Goal: Transaction & Acquisition: Purchase product/service

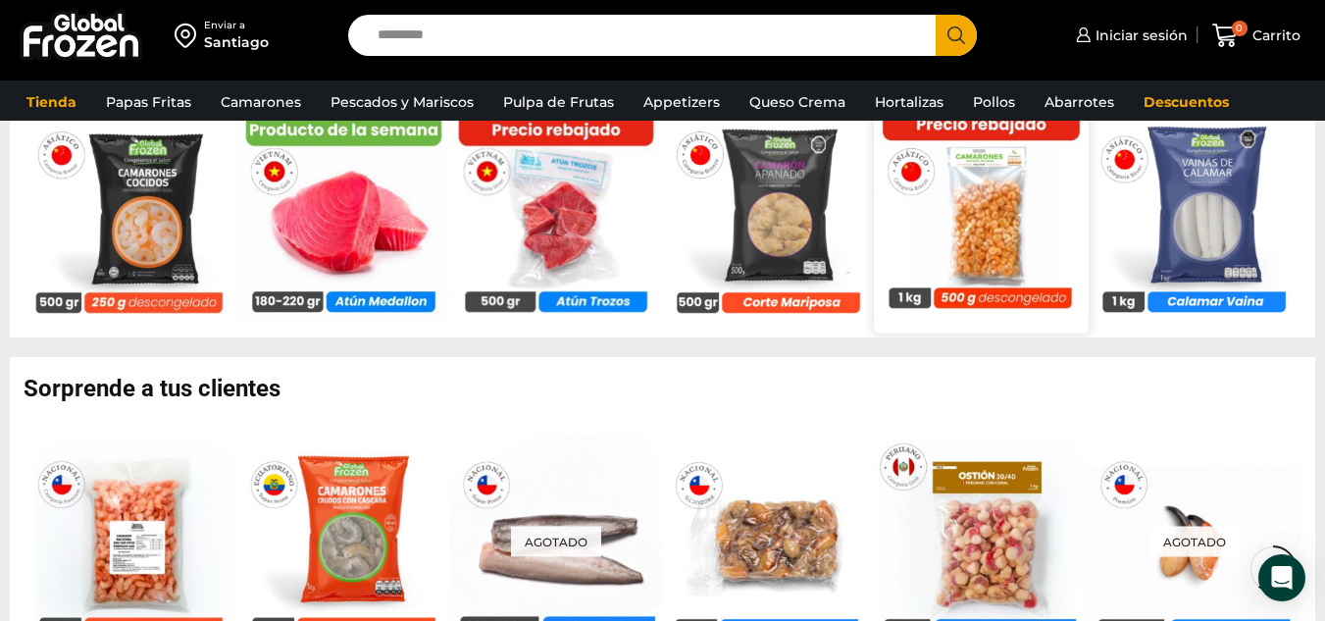
scroll to position [1275, 0]
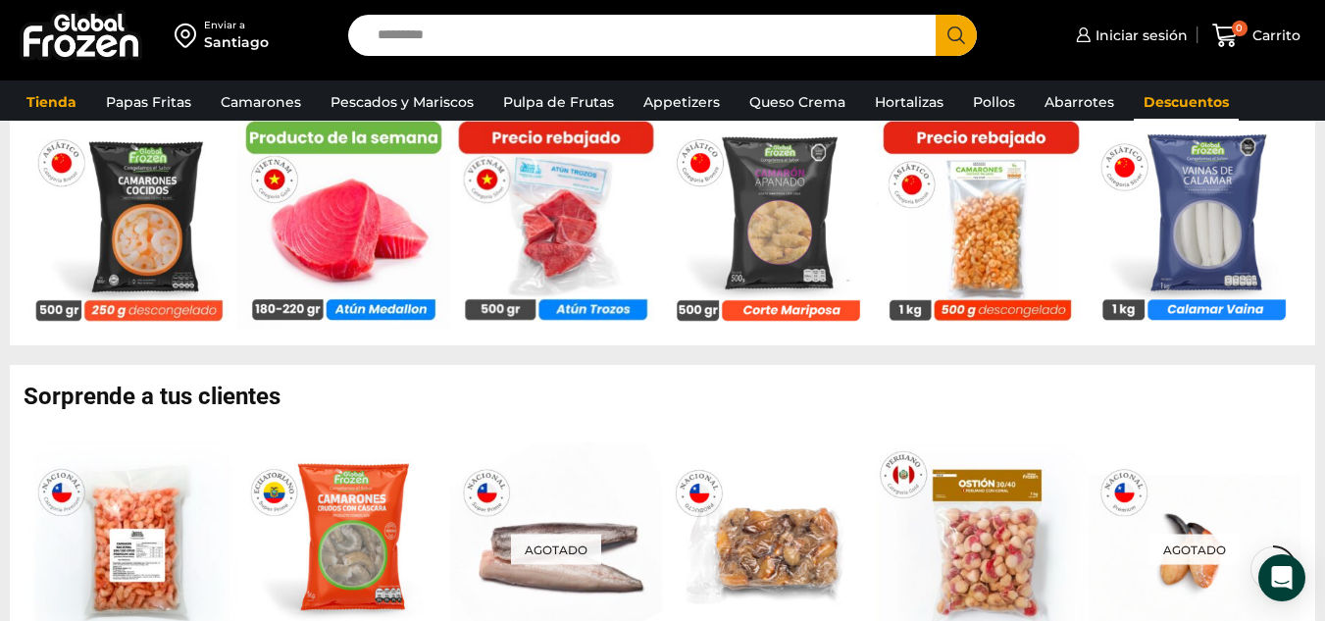
click at [1167, 92] on link "Descuentos" at bounding box center [1186, 101] width 105 height 37
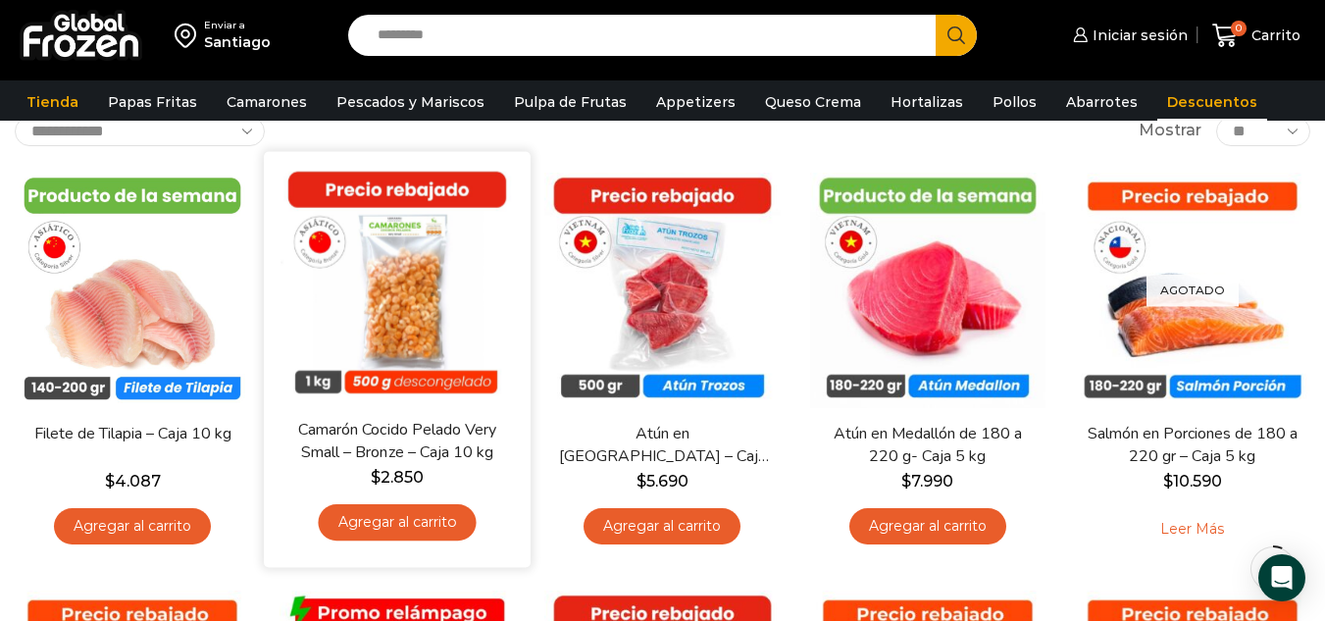
scroll to position [98, 0]
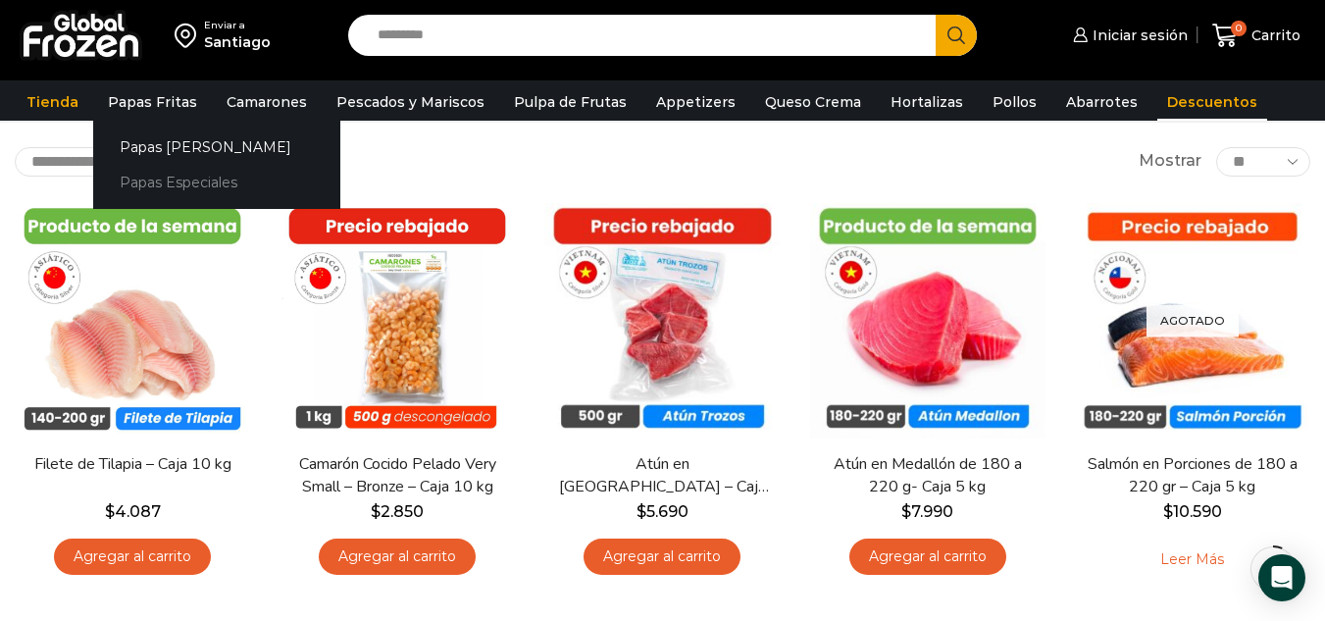
click at [166, 172] on link "Papas Especiales" at bounding box center [216, 183] width 247 height 36
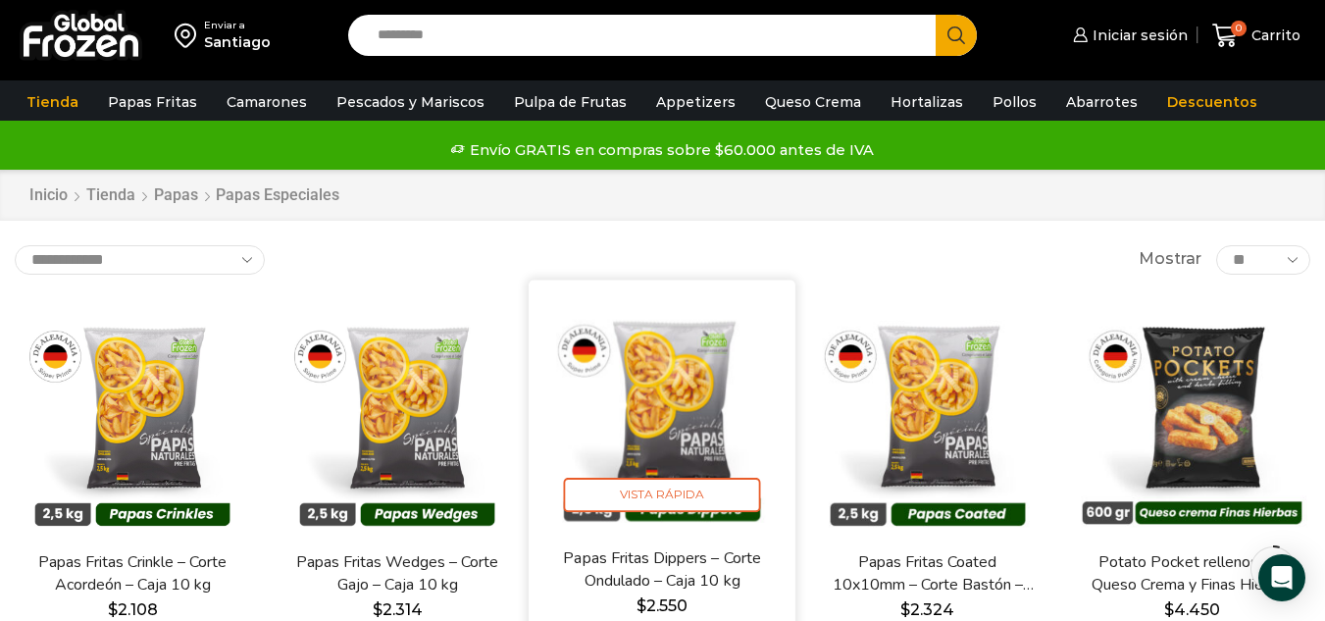
scroll to position [98, 0]
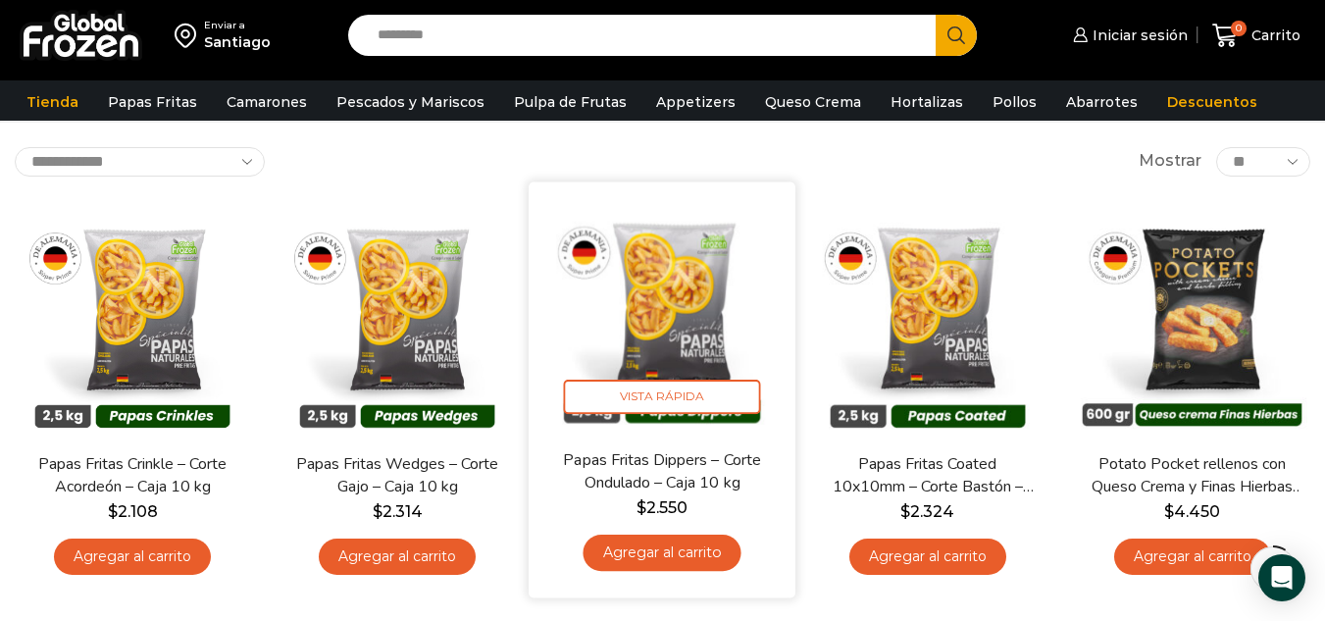
click at [672, 328] on img at bounding box center [662, 314] width 237 height 237
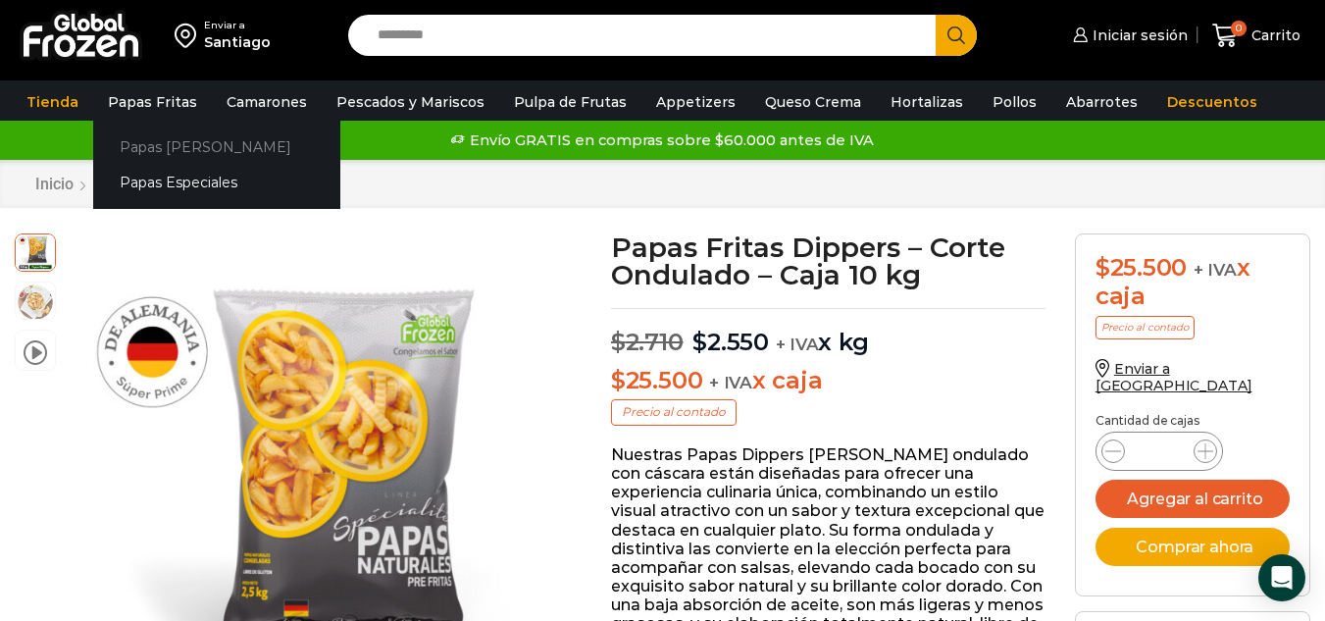
click at [157, 142] on link "Papas [PERSON_NAME]" at bounding box center [216, 146] width 247 height 36
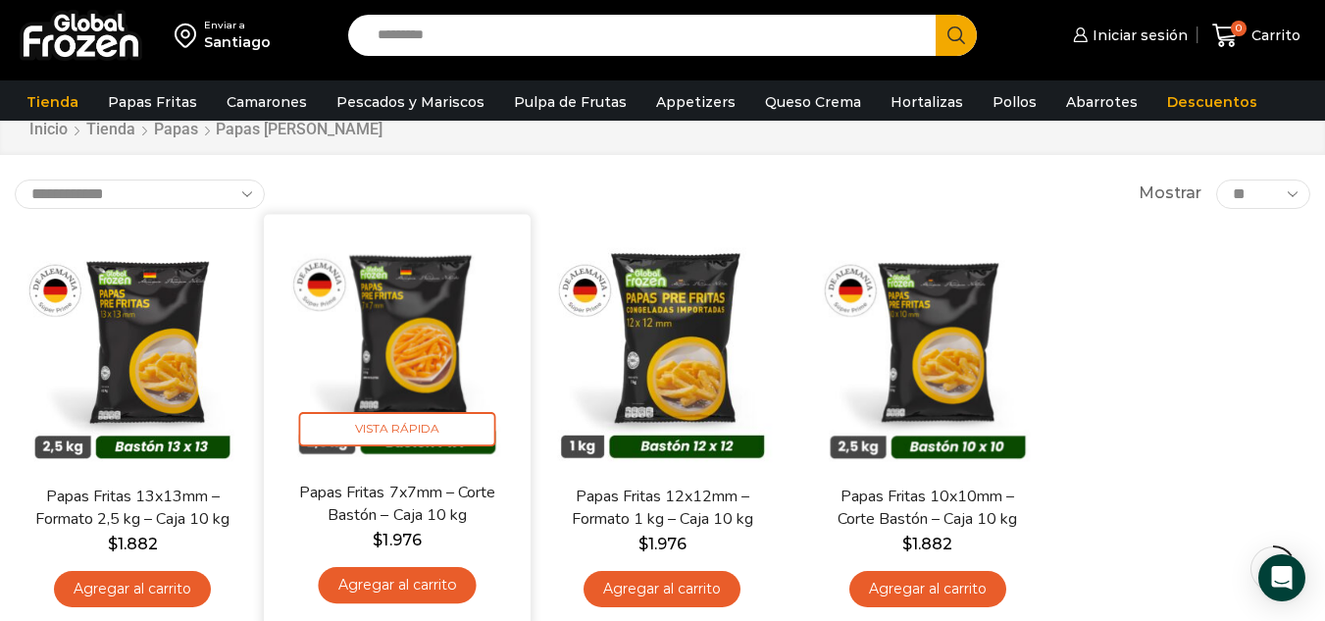
scroll to position [98, 0]
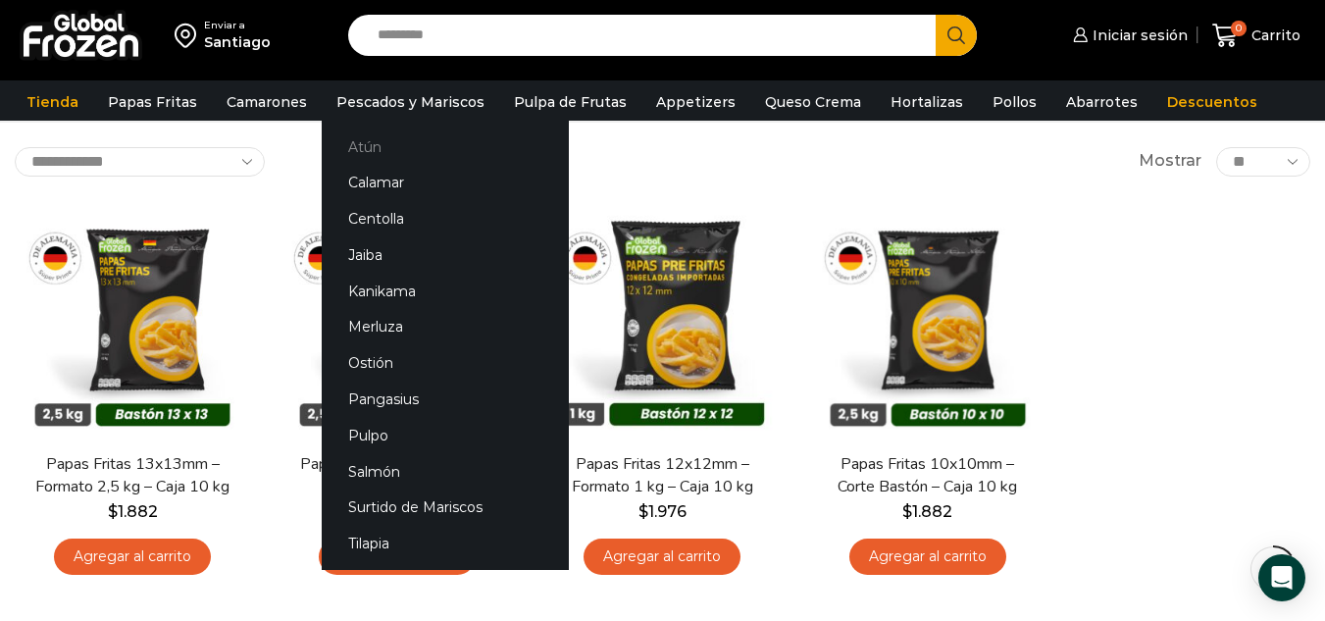
click at [364, 139] on link "Atún" at bounding box center [445, 146] width 247 height 36
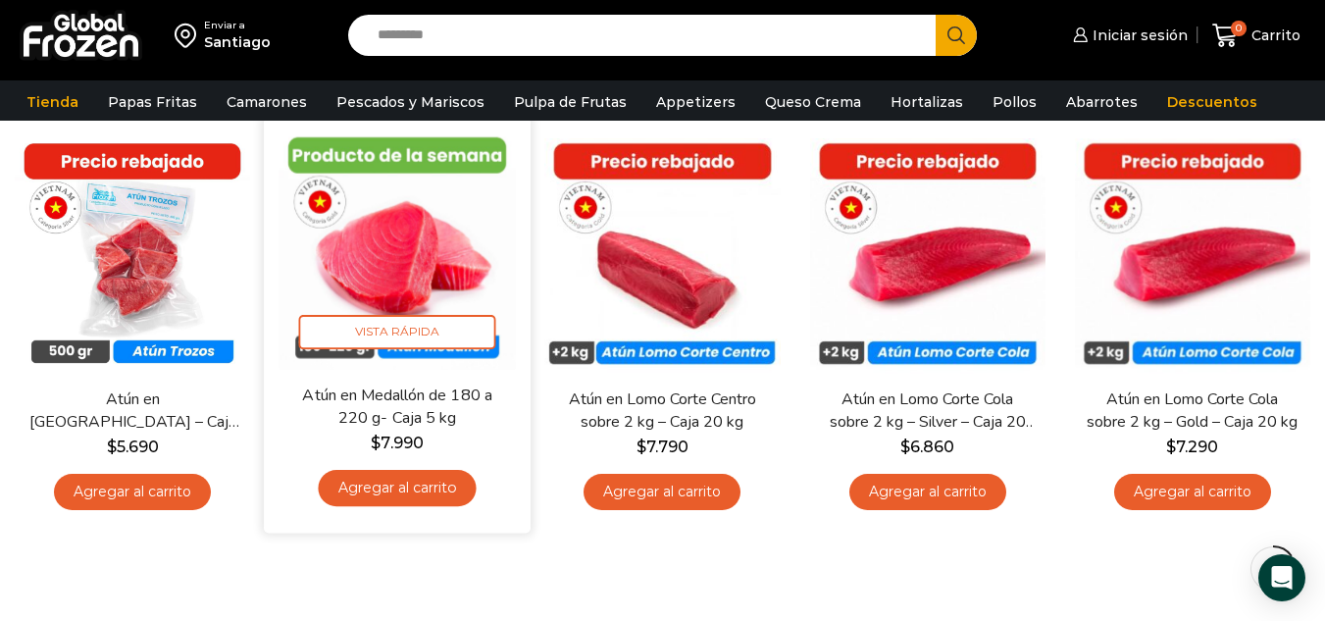
scroll to position [196, 0]
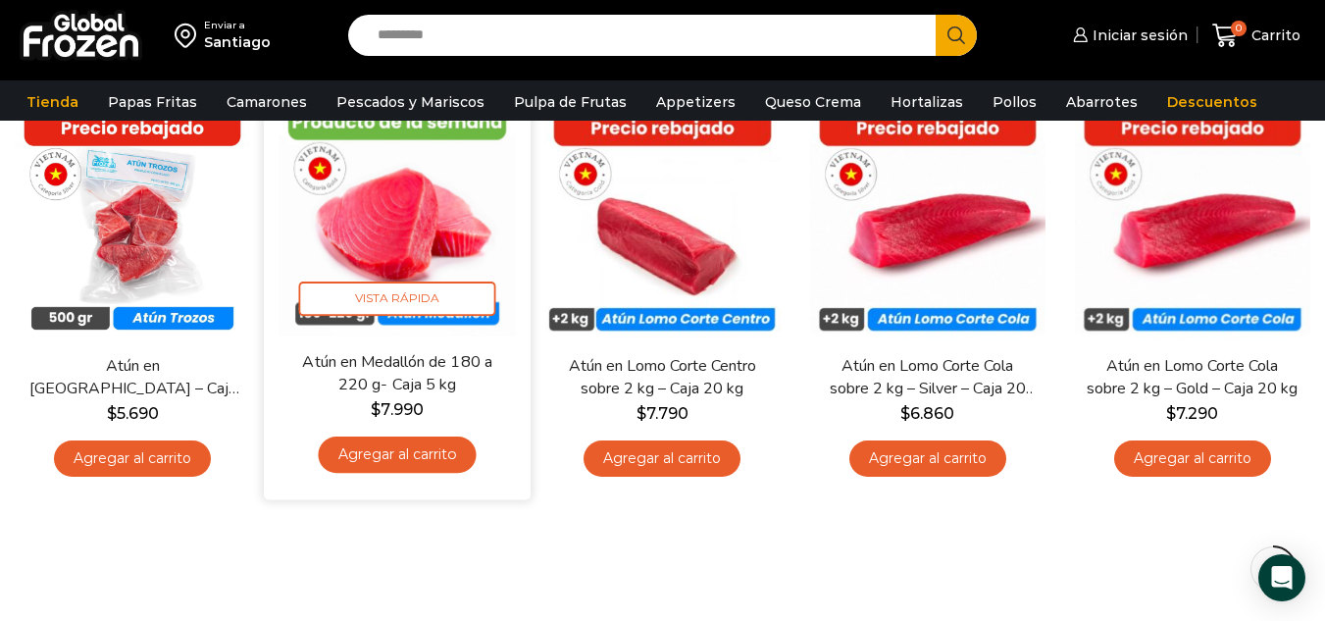
click at [406, 452] on link "Agregar al carrito" at bounding box center [398, 454] width 158 height 36
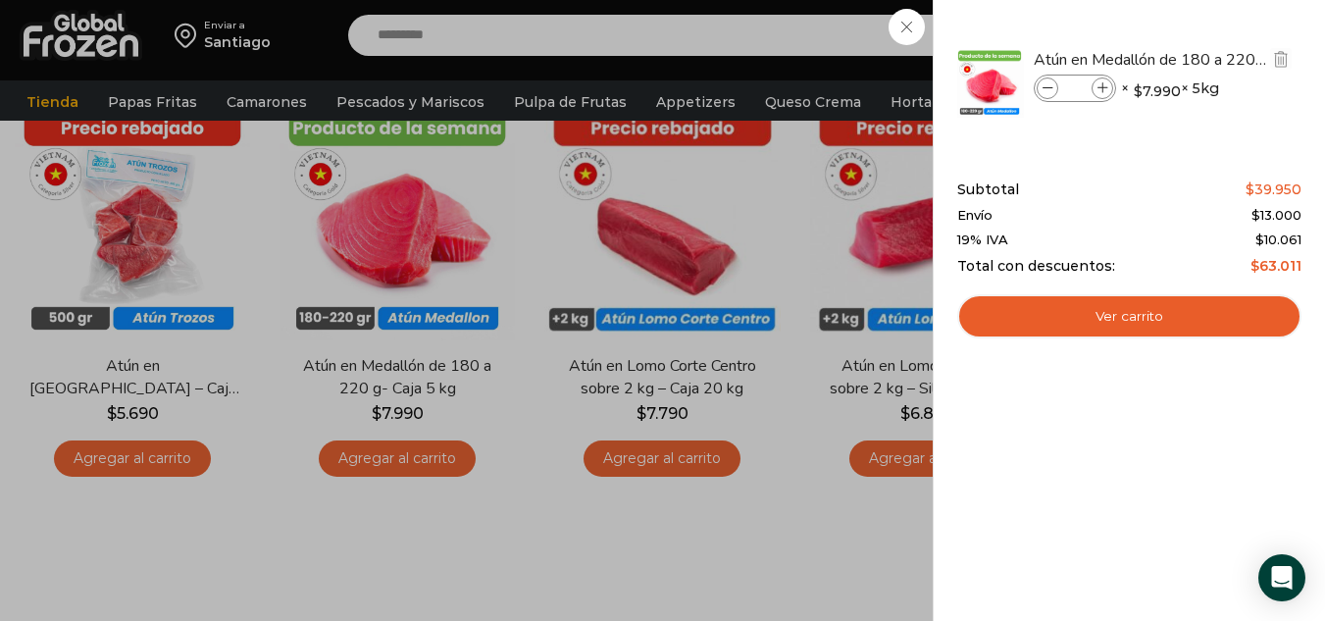
click at [1104, 85] on icon at bounding box center [1102, 88] width 11 height 11
type input "*"
click at [1207, 59] on div "2 Carrito 2 2 Shopping Cart *" at bounding box center [1256, 36] width 98 height 46
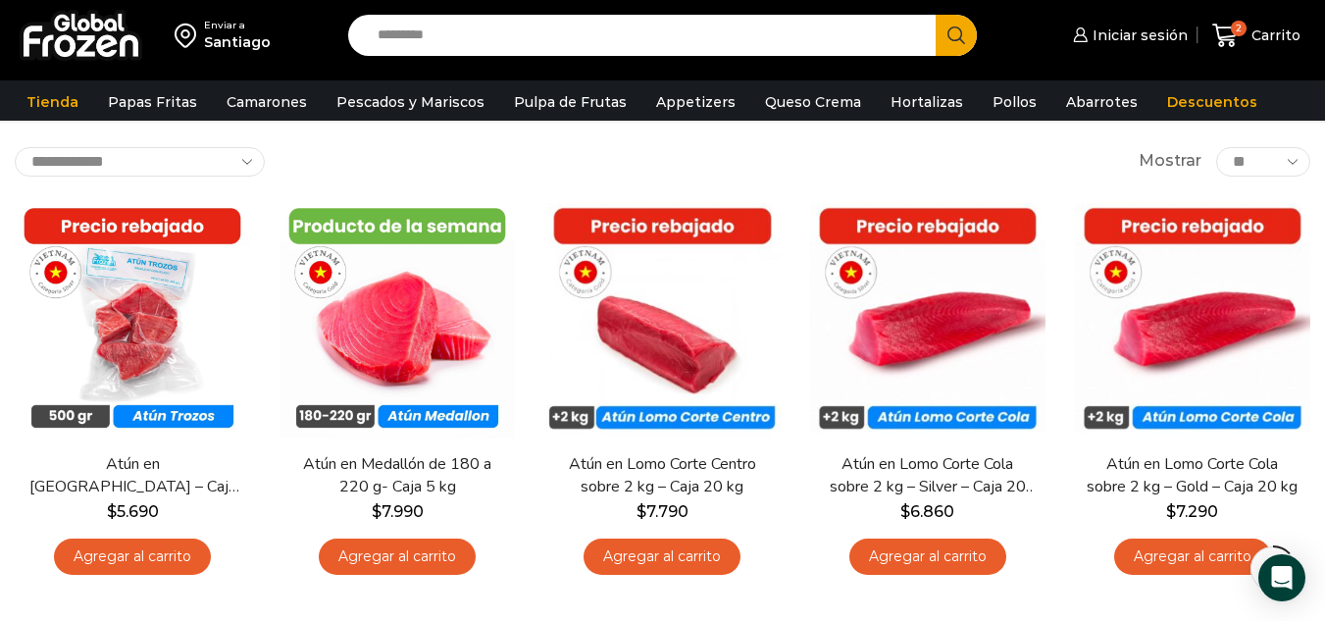
scroll to position [0, 0]
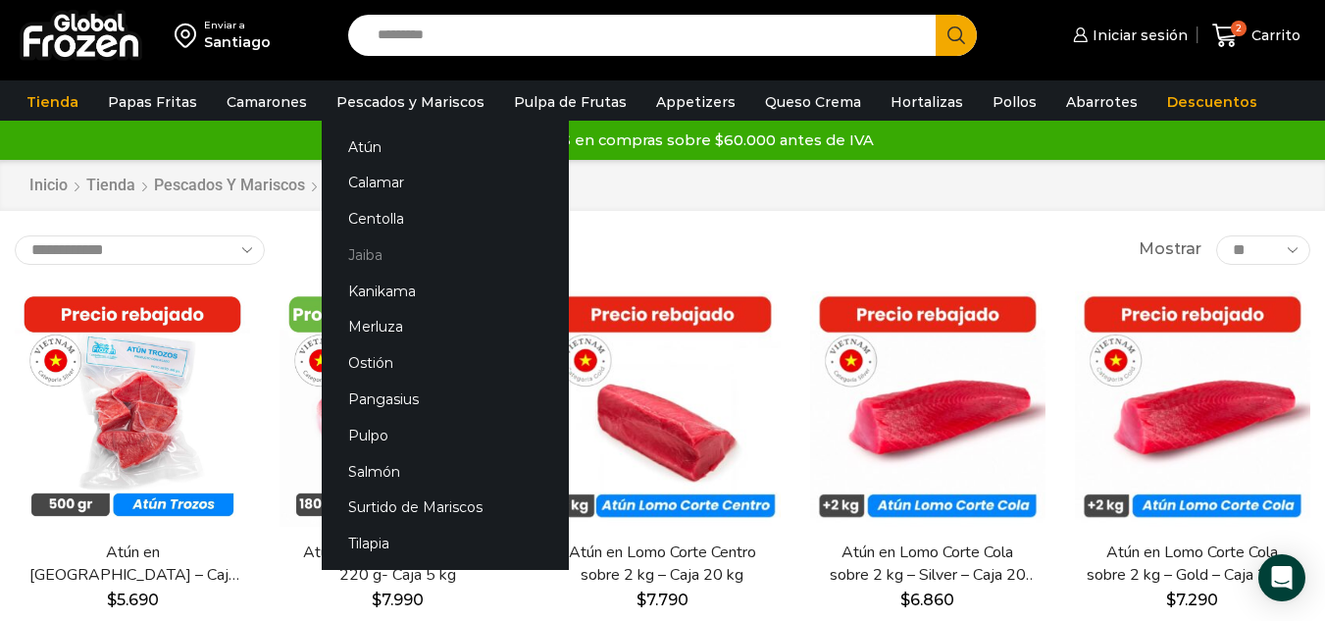
drag, startPoint x: 361, startPoint y: 250, endPoint x: 381, endPoint y: 250, distance: 20.6
click at [361, 250] on link "Jaiba" at bounding box center [445, 254] width 247 height 36
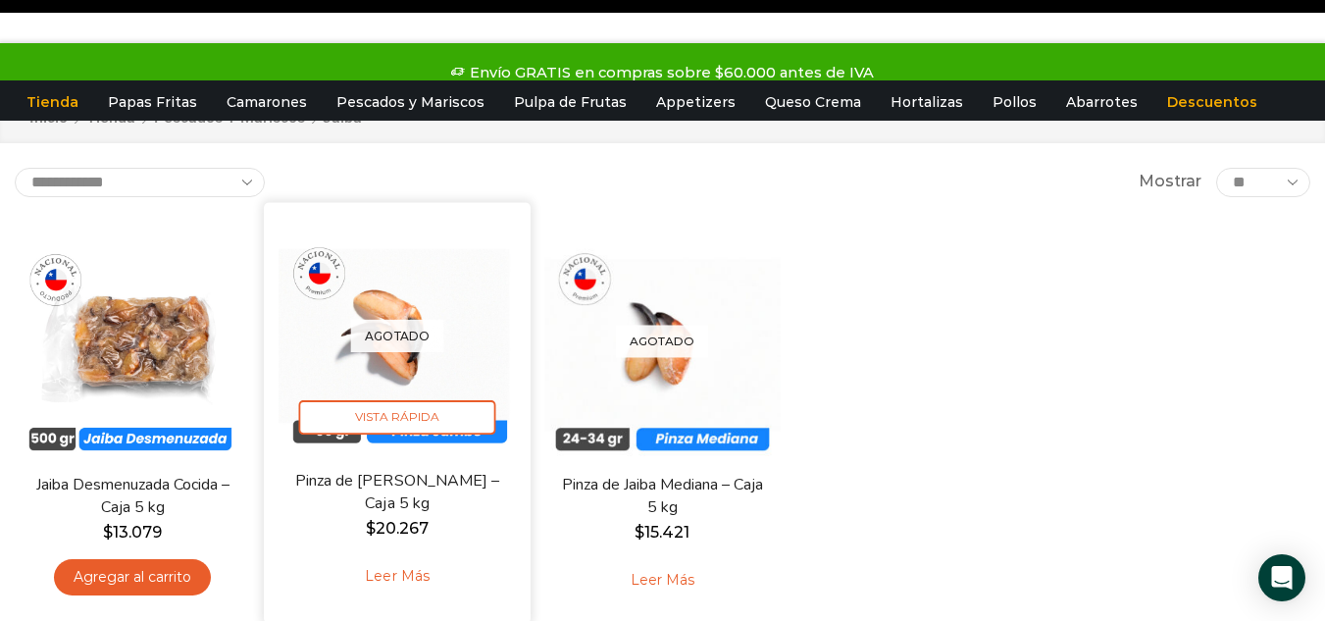
scroll to position [98, 0]
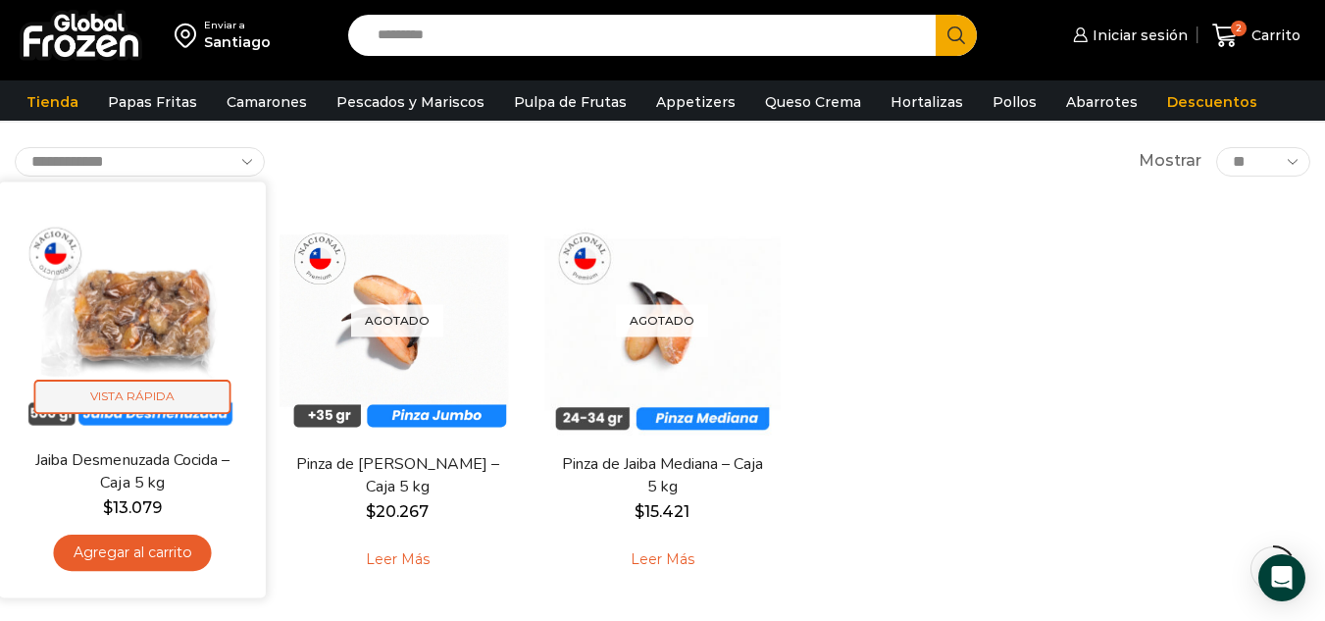
click at [126, 401] on span "Vista Rápida" at bounding box center [132, 396] width 197 height 34
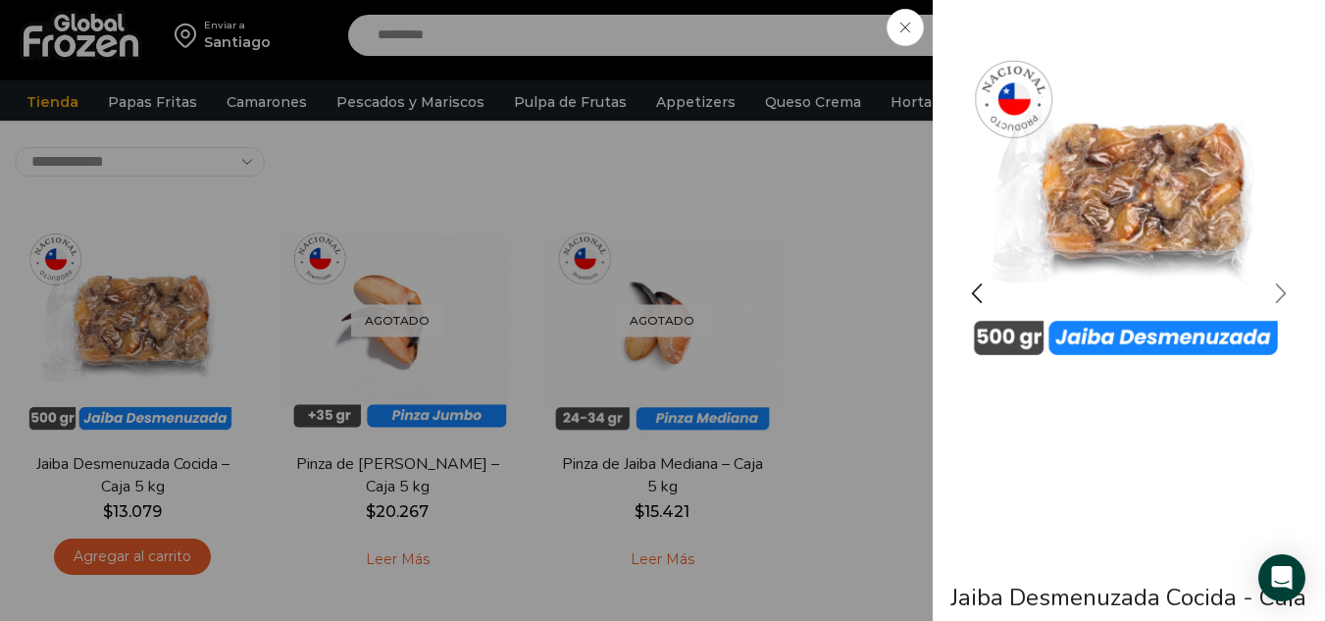
click at [1280, 292] on div "Next slide" at bounding box center [1280, 293] width 49 height 49
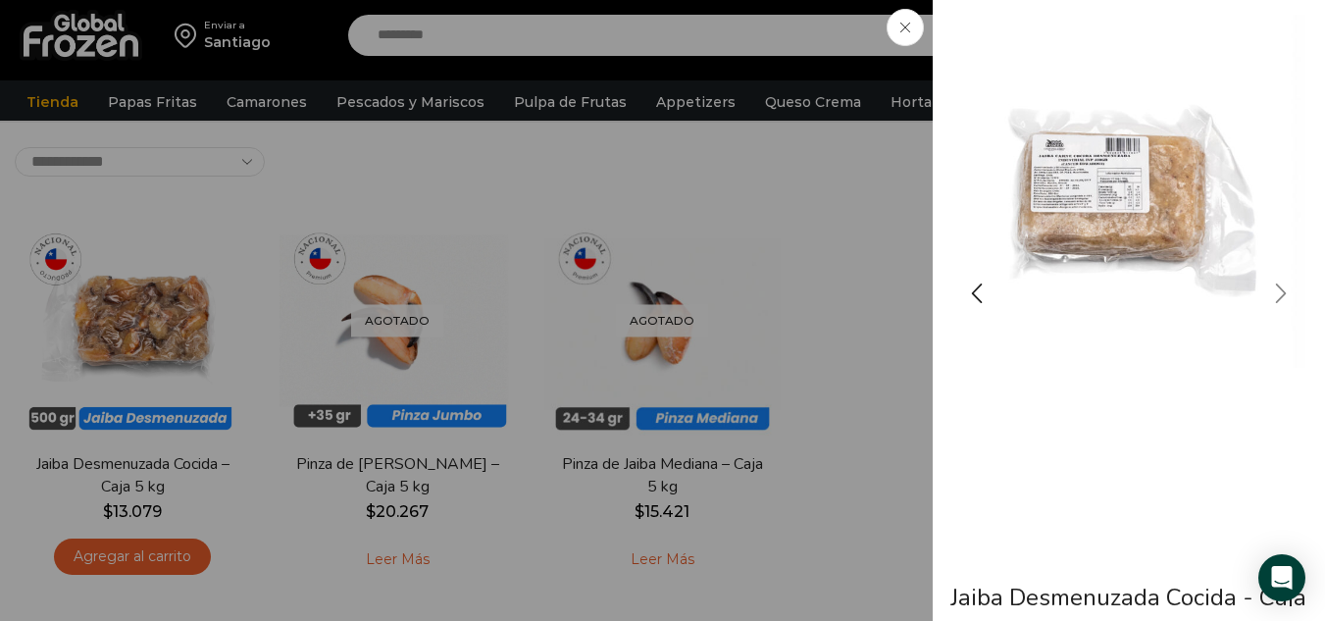
click at [1280, 292] on div "Next slide" at bounding box center [1280, 293] width 49 height 49
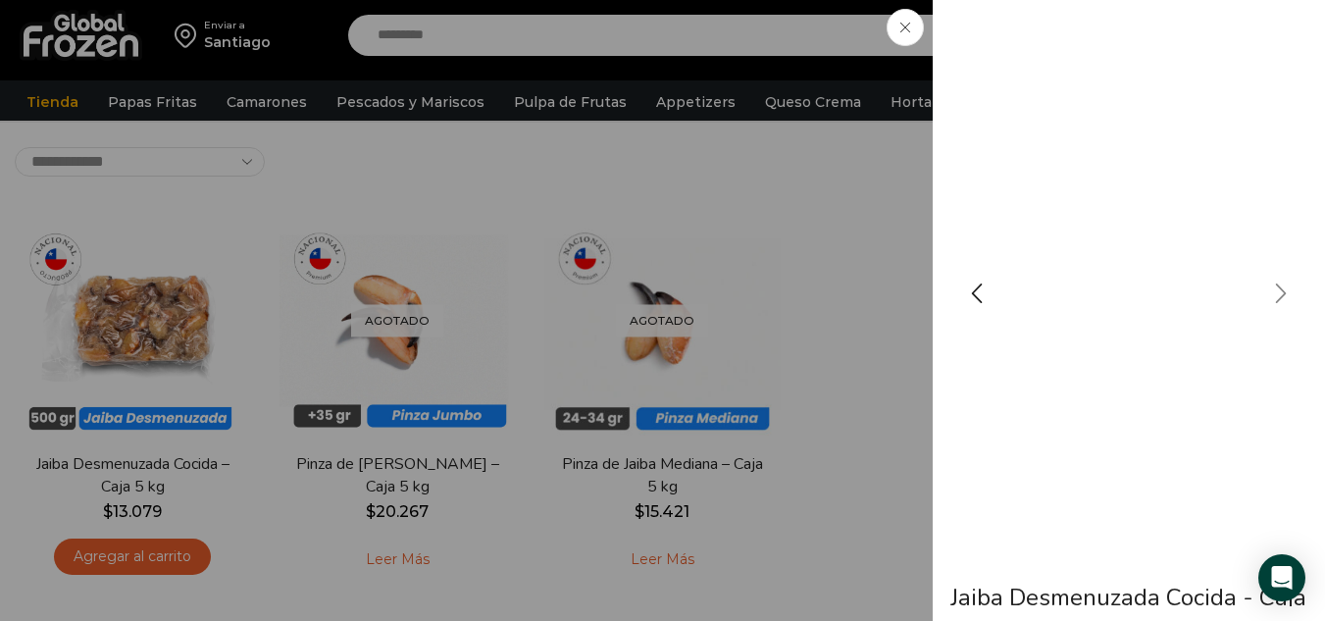
click at [1280, 292] on div "Next slide" at bounding box center [1280, 293] width 49 height 49
click at [896, 19] on span at bounding box center [904, 27] width 37 height 37
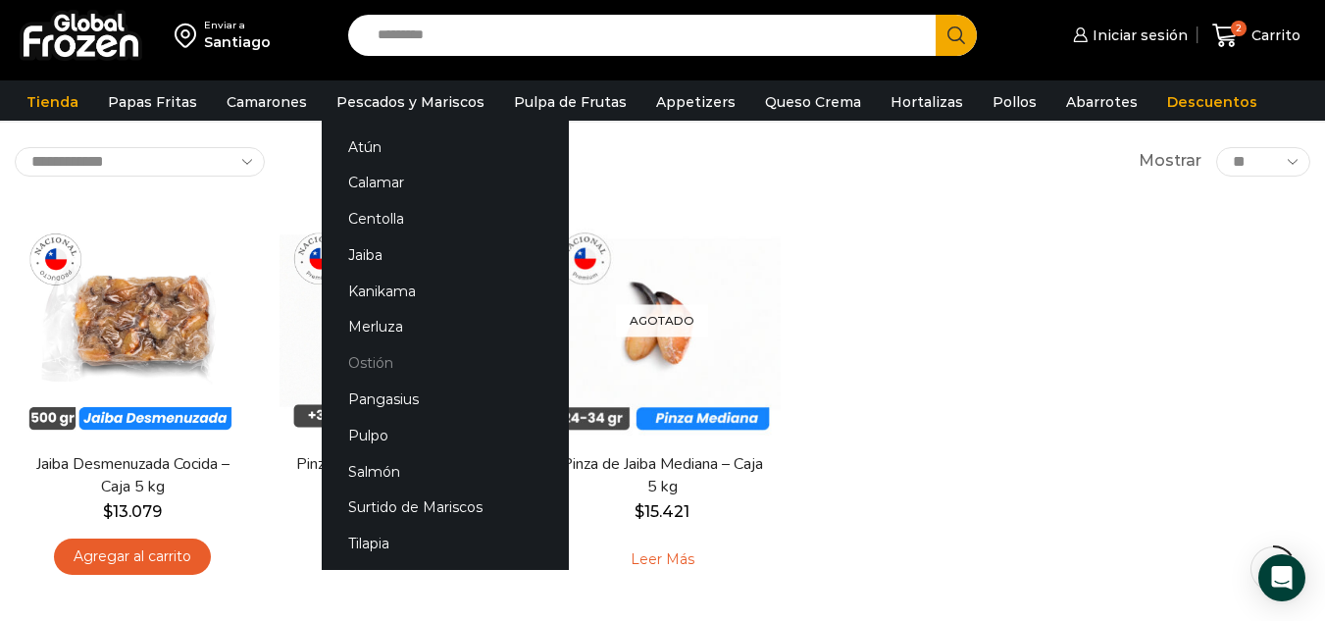
click at [362, 363] on link "Ostión" at bounding box center [445, 363] width 247 height 36
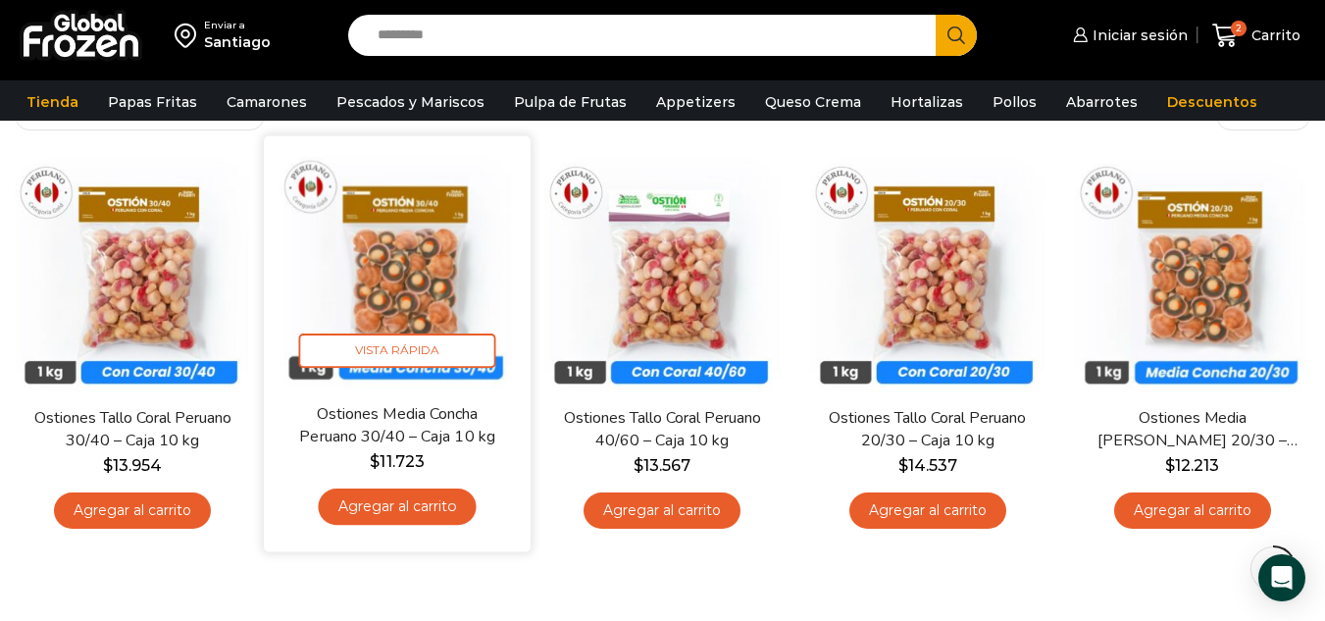
scroll to position [98, 0]
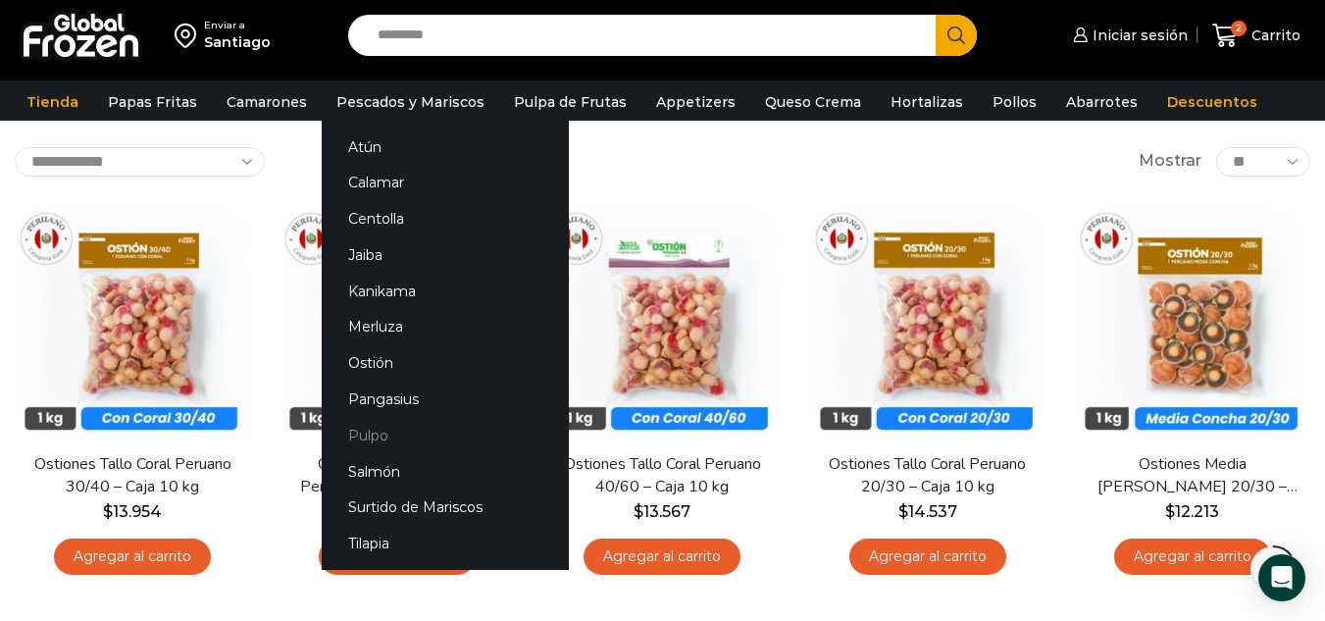
click at [362, 431] on link "Pulpo" at bounding box center [445, 435] width 247 height 36
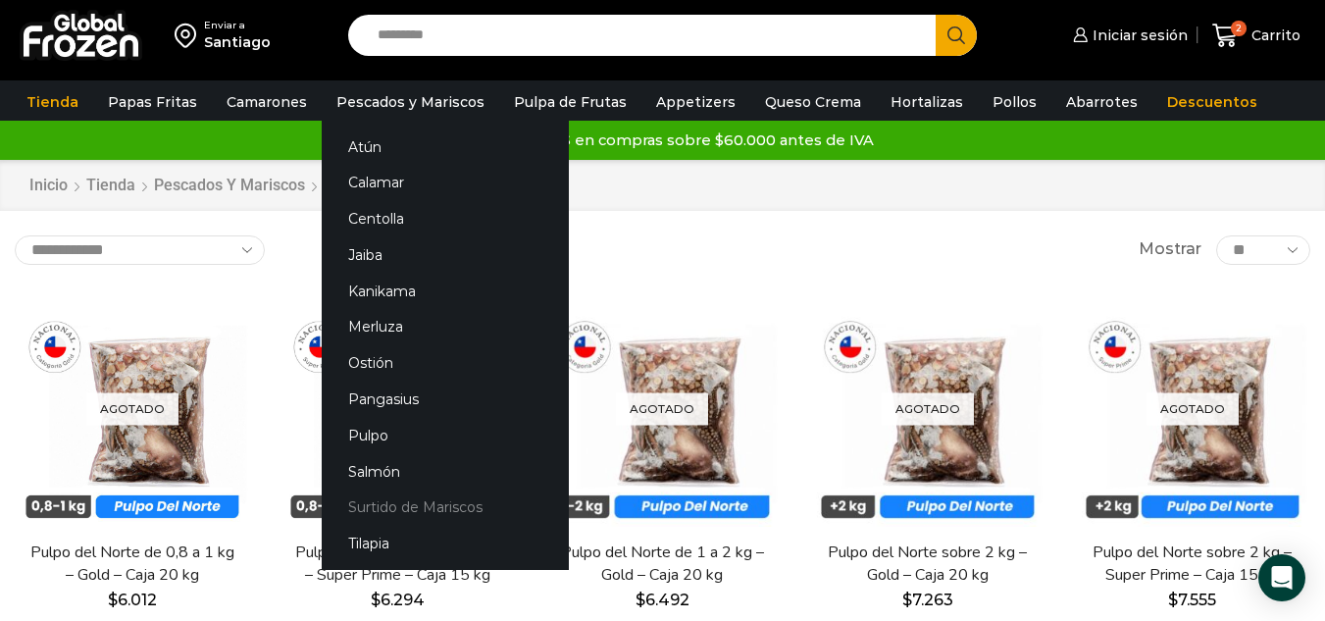
click at [391, 504] on link "Surtido de Mariscos" at bounding box center [445, 507] width 247 height 36
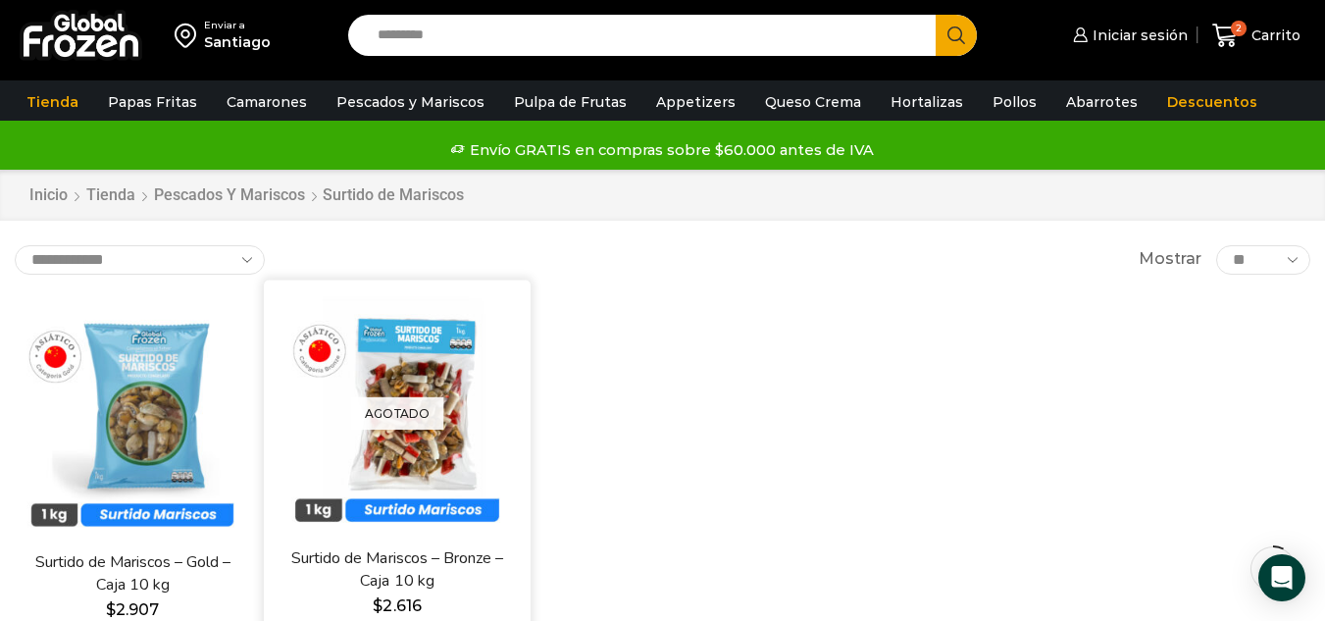
scroll to position [98, 0]
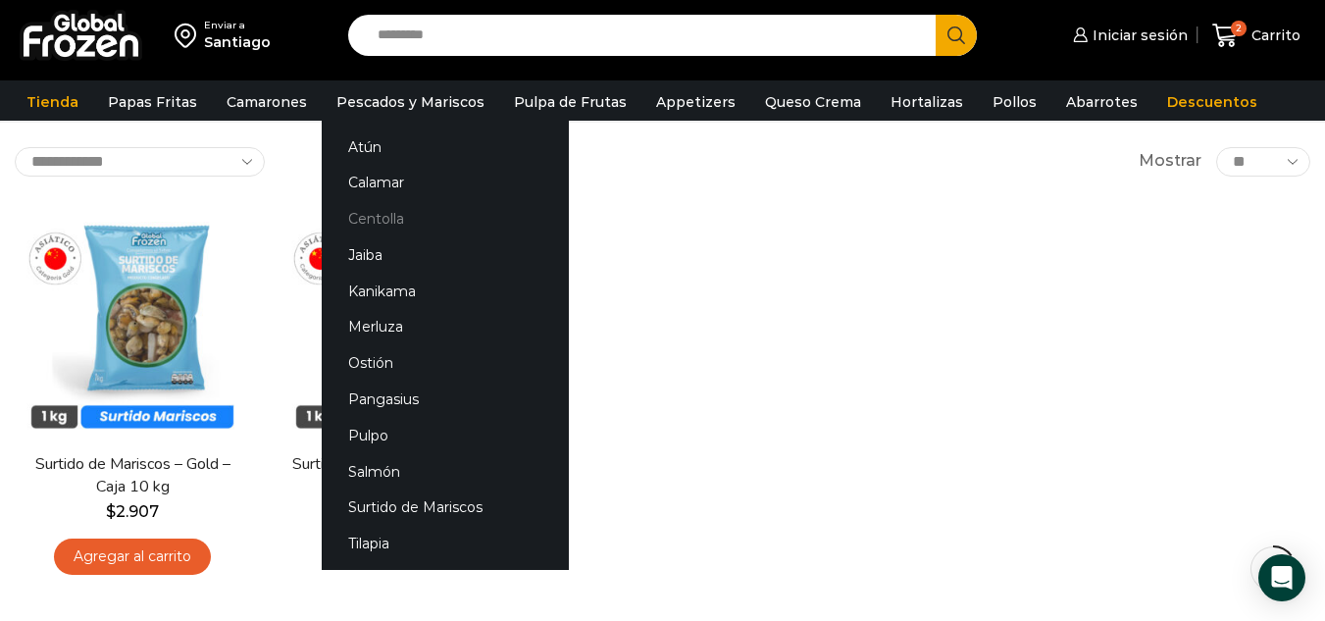
click at [369, 215] on link "Centolla" at bounding box center [445, 219] width 247 height 36
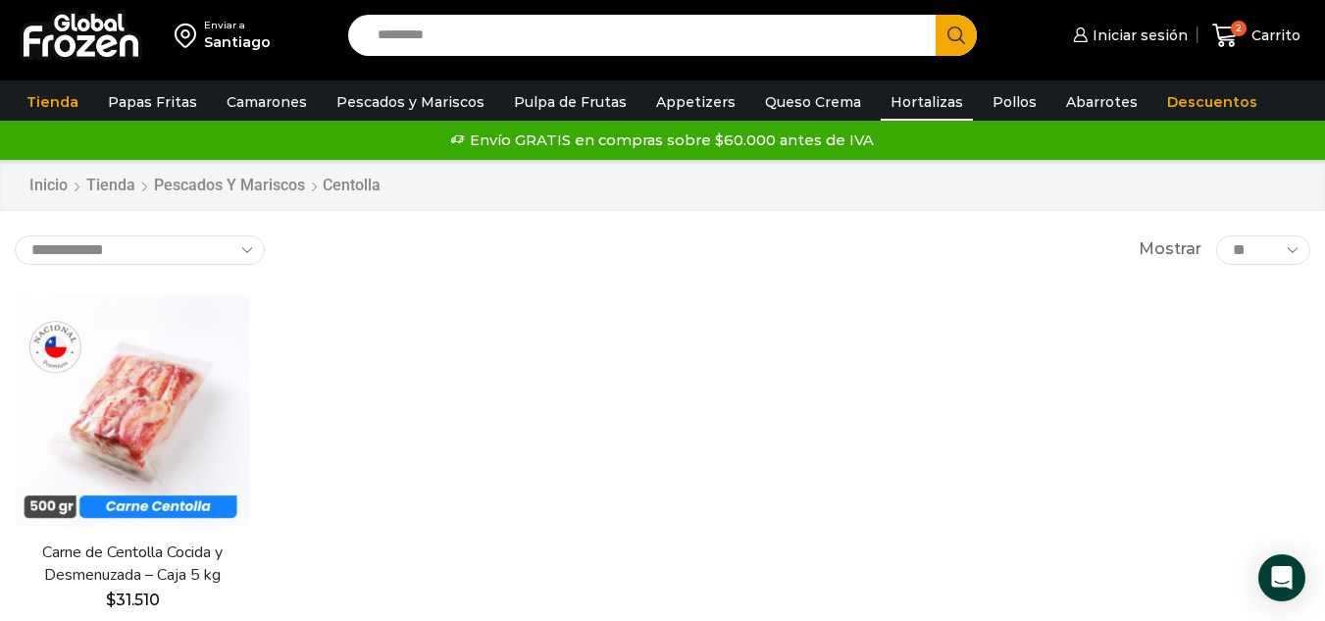
click at [893, 102] on link "Hortalizas" at bounding box center [927, 101] width 92 height 37
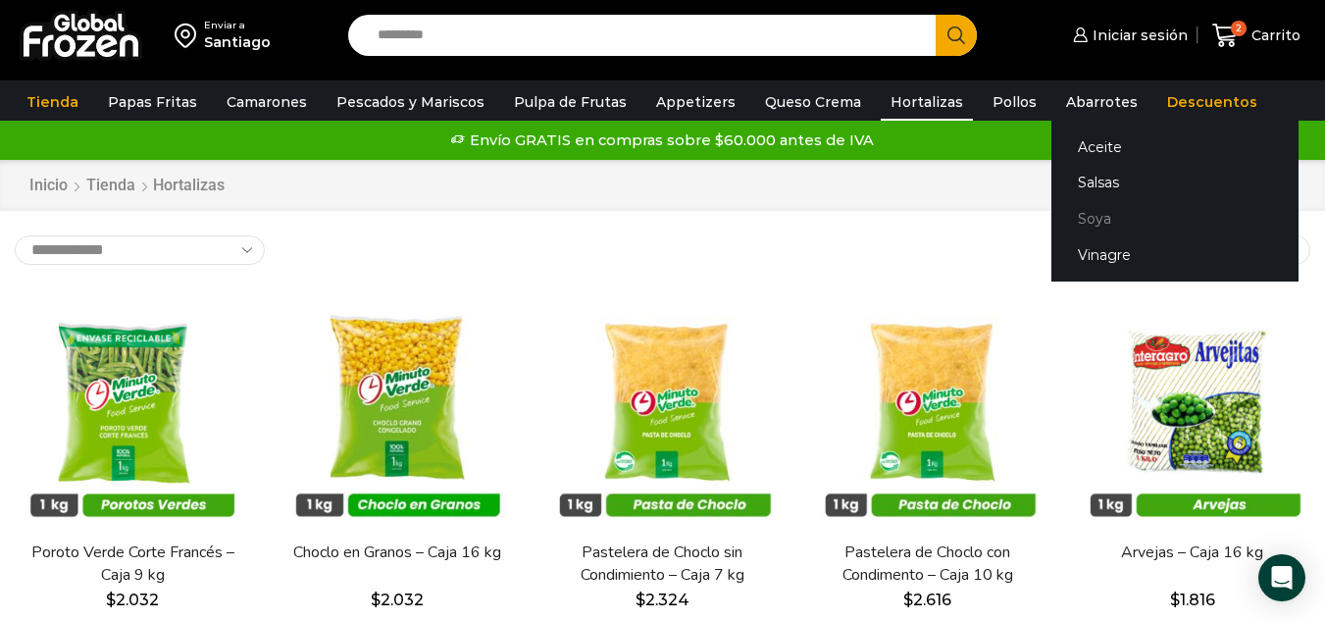
click at [1077, 215] on link "Soya" at bounding box center [1174, 219] width 247 height 36
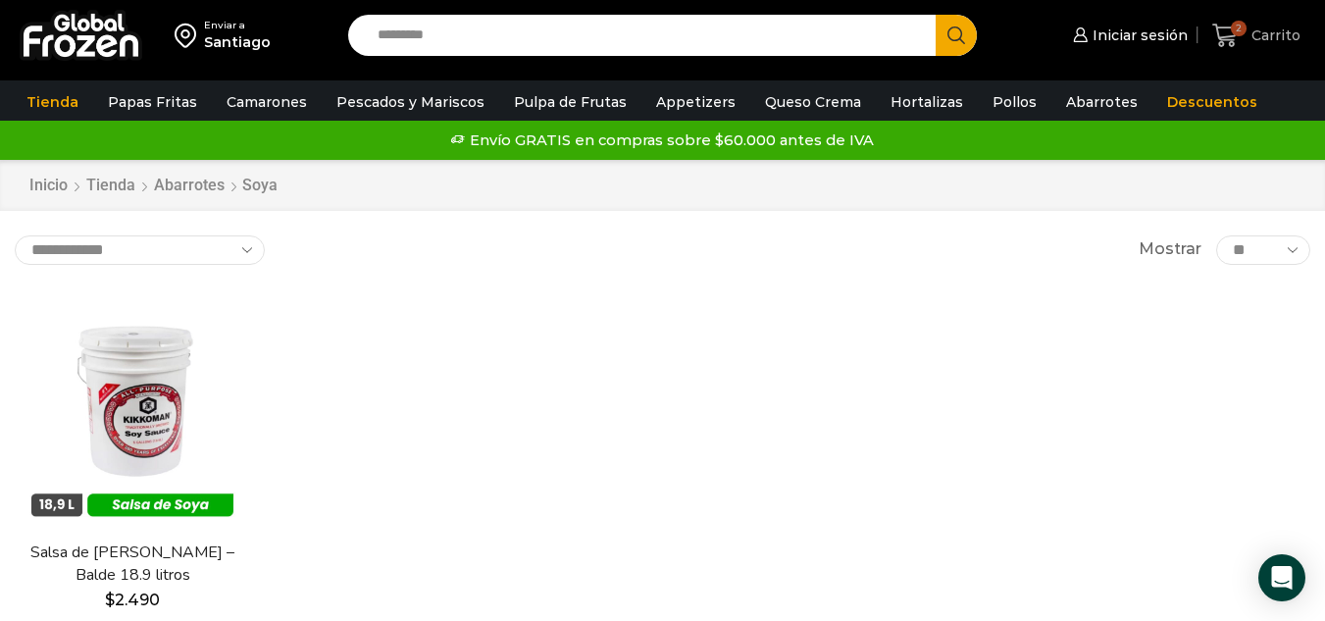
click at [1262, 34] on span "Carrito" at bounding box center [1273, 35] width 54 height 20
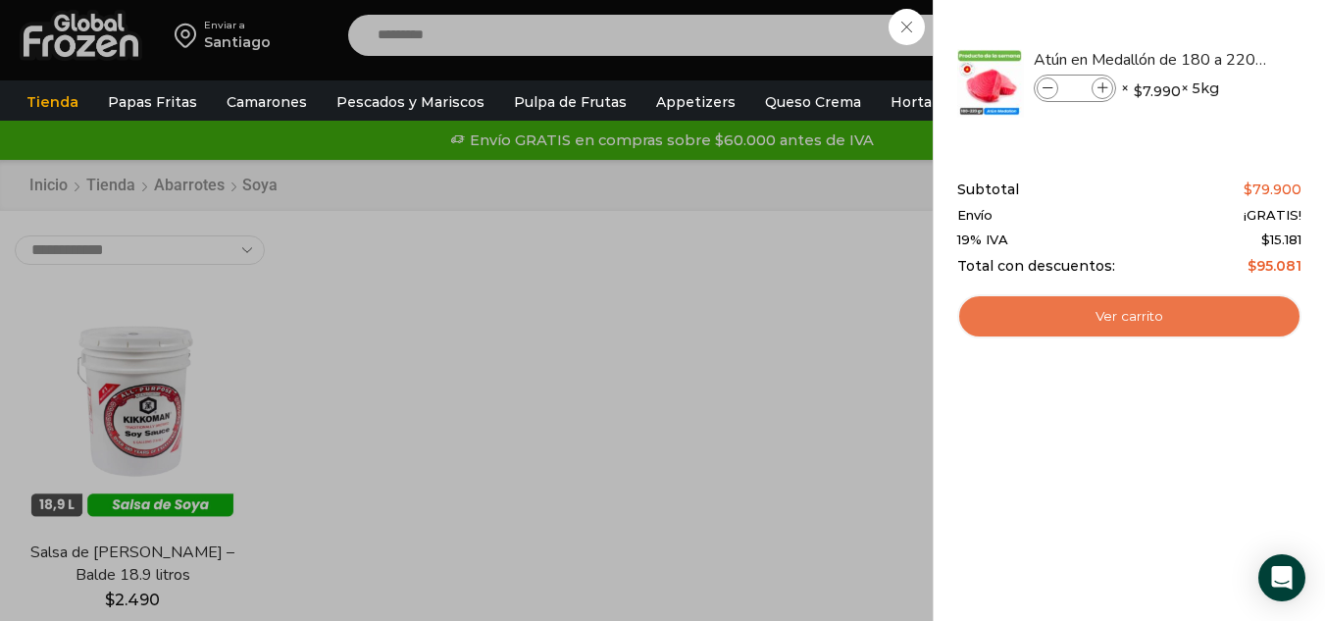
click at [1116, 328] on link "Ver carrito" at bounding box center [1129, 316] width 344 height 45
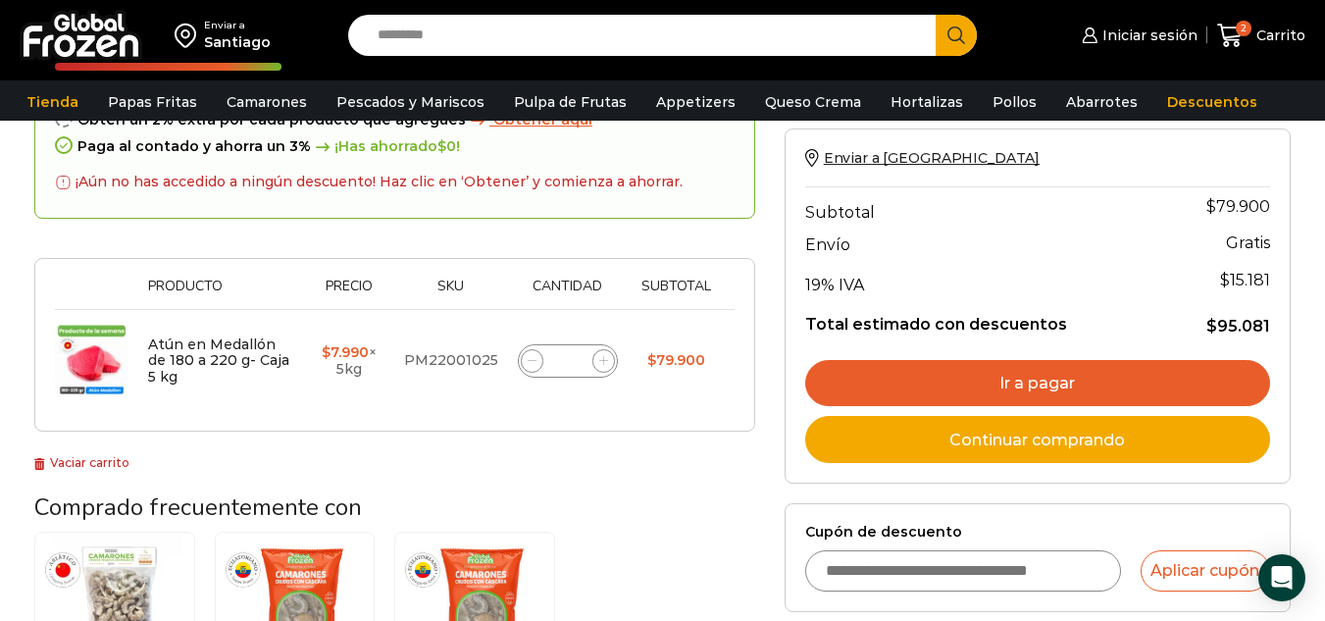
scroll to position [294, 0]
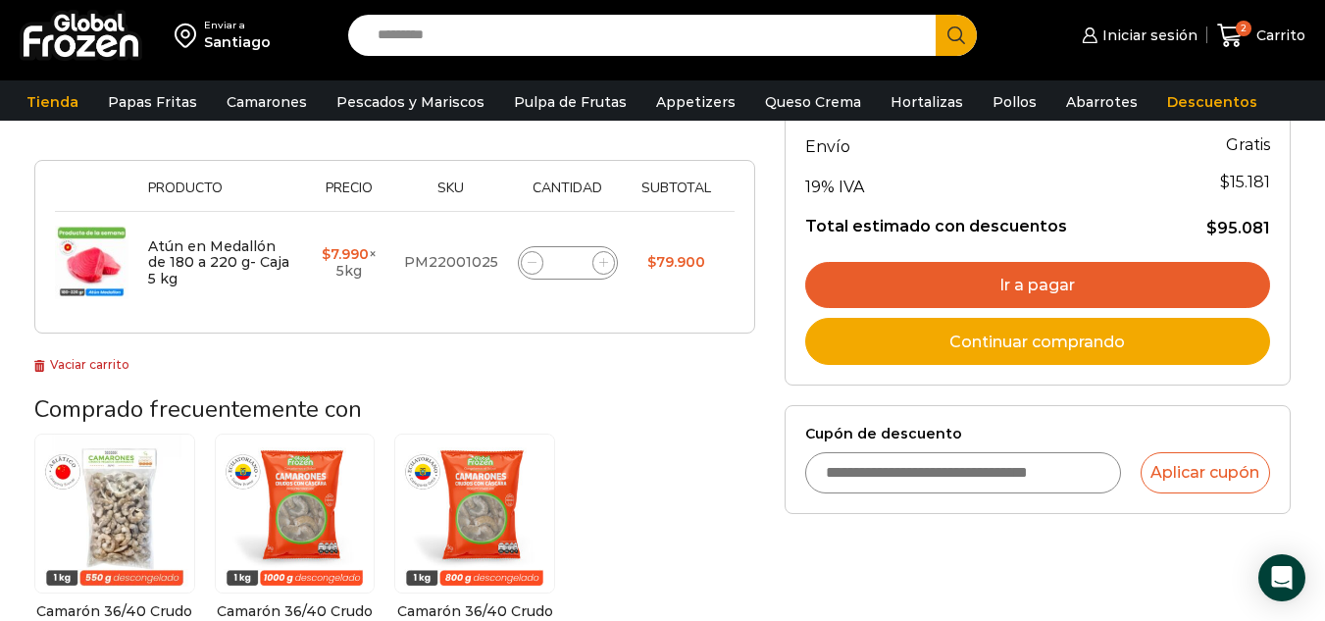
click at [906, 475] on input "Cupón de descuento" at bounding box center [963, 472] width 316 height 41
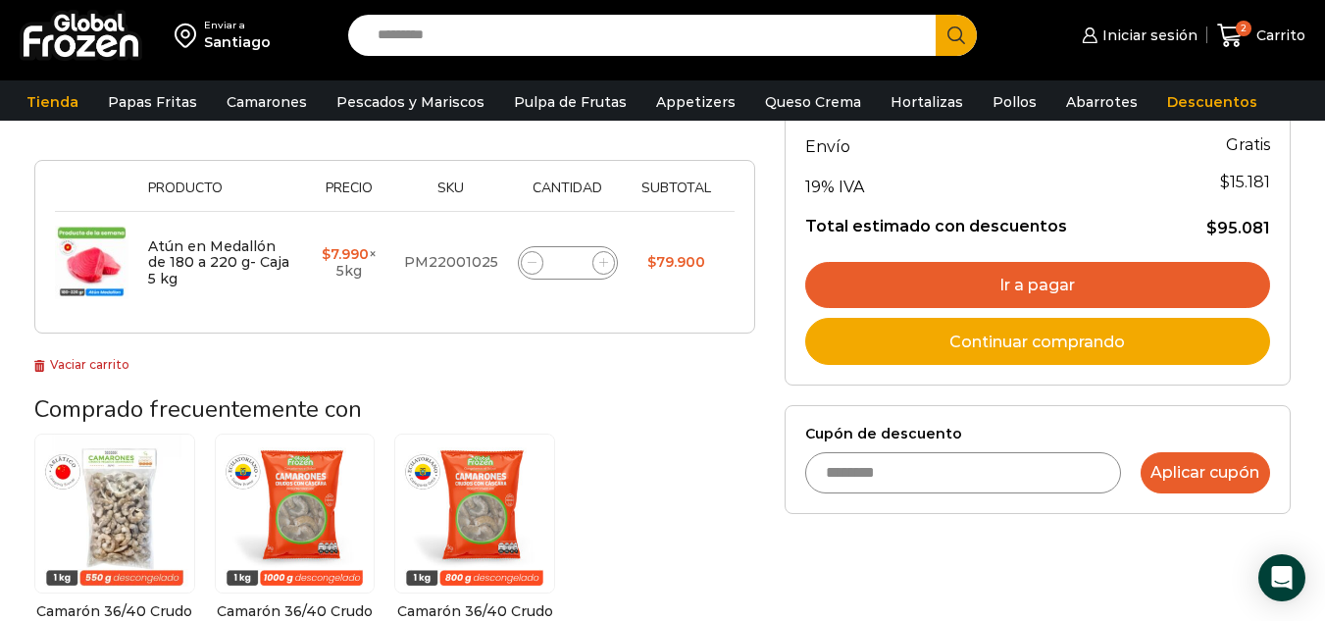
type input "********"
click at [1189, 472] on button "Aplicar cupón" at bounding box center [1204, 472] width 129 height 41
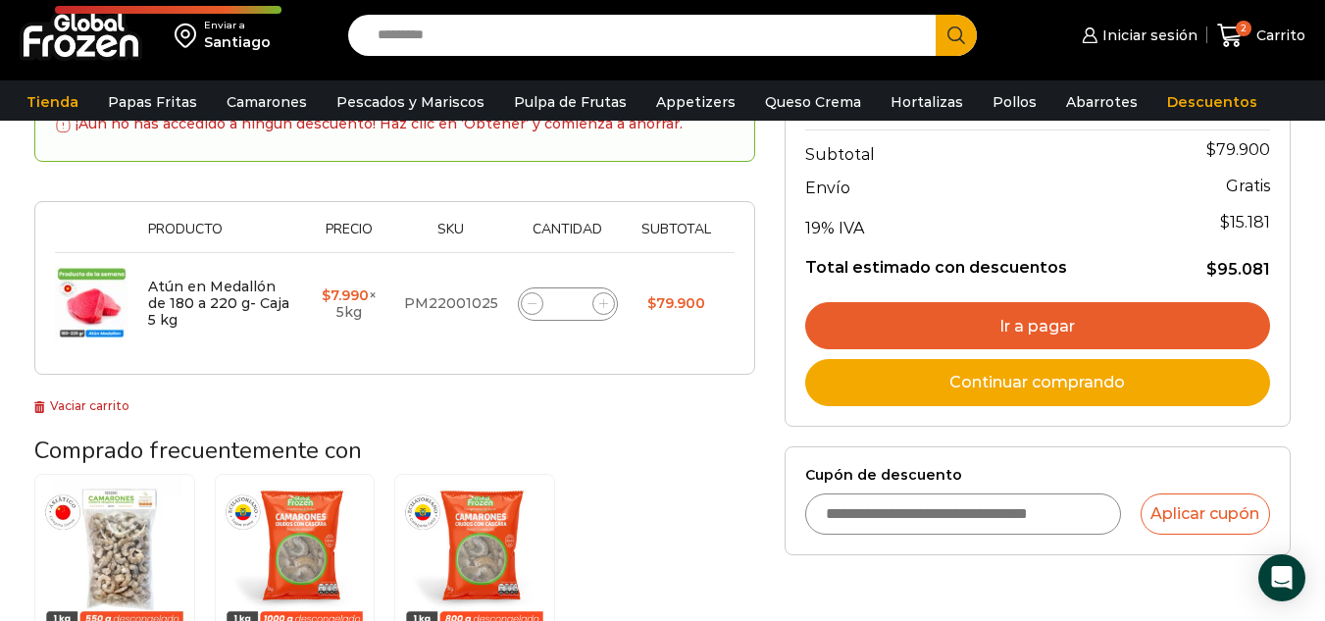
scroll to position [294, 0]
